Goal: Complete application form: Complete application form

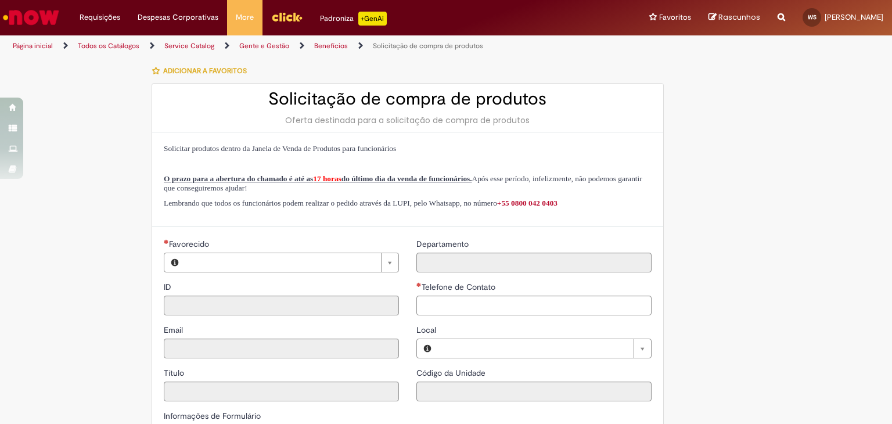
type input "********"
type input "**********"
type input "****"
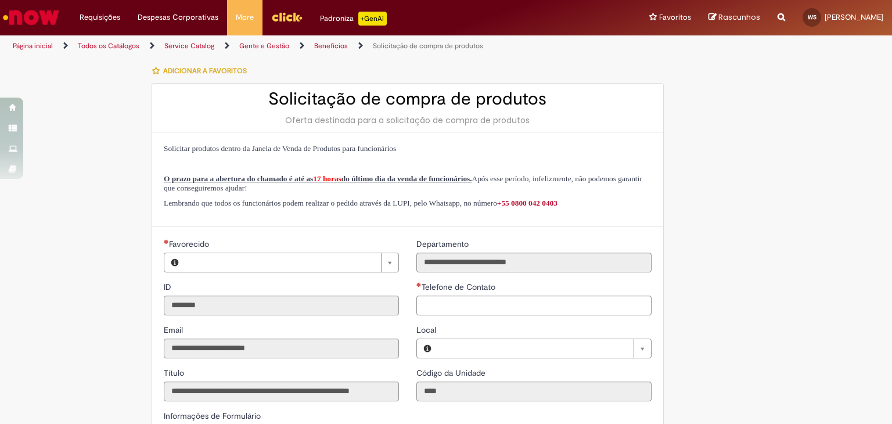
type input "**********"
